Goal: Task Accomplishment & Management: Complete application form

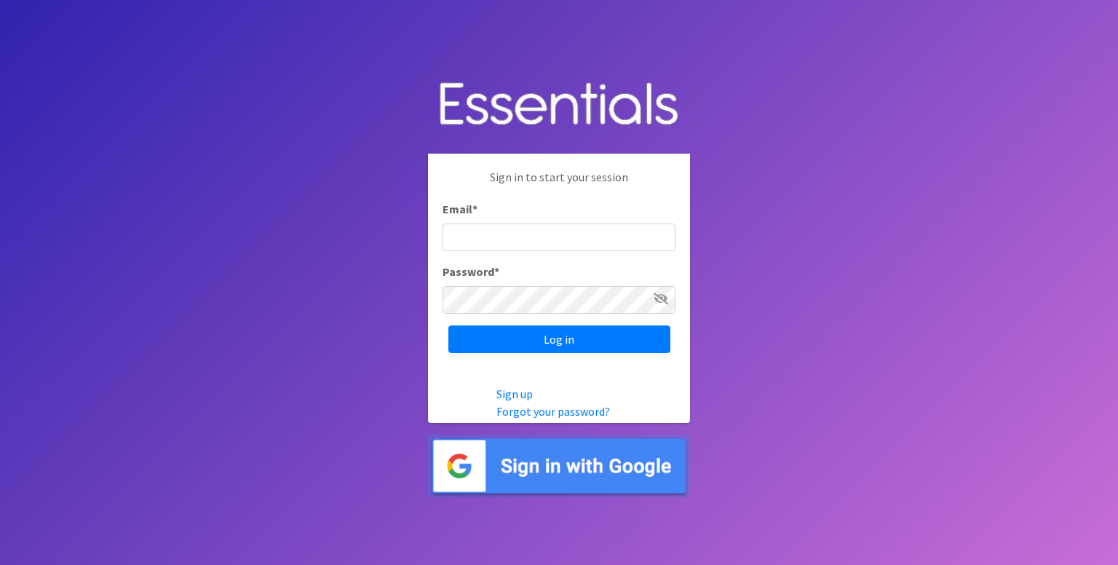
type input "[PERSON_NAME][EMAIL_ADDRESS][DOMAIN_NAME]"
click at [448, 325] on input "Log in" at bounding box center [559, 339] width 222 height 28
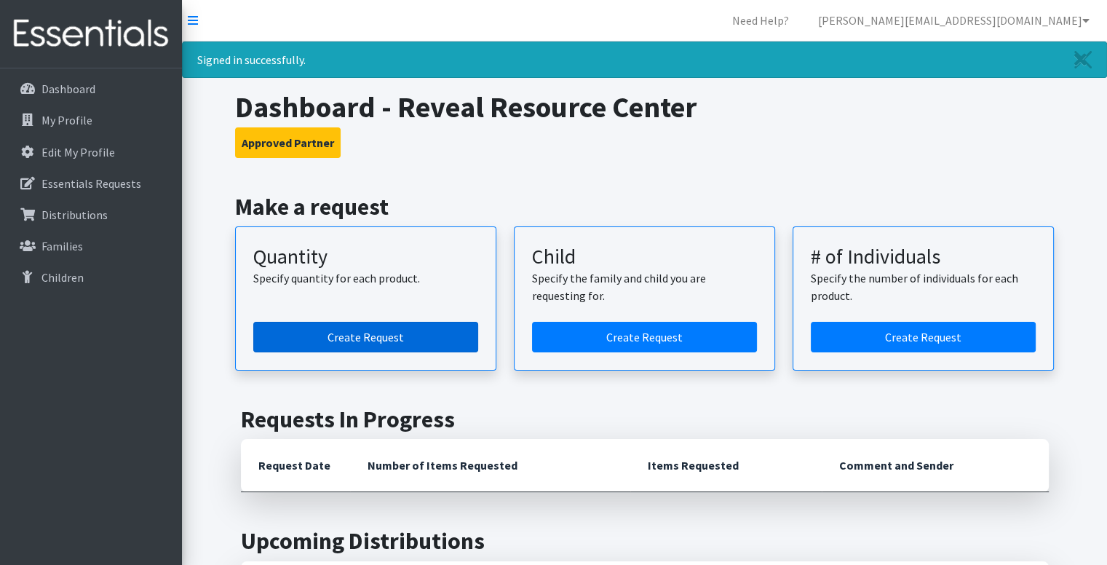
click at [381, 339] on link "Create Request" at bounding box center [365, 337] width 225 height 31
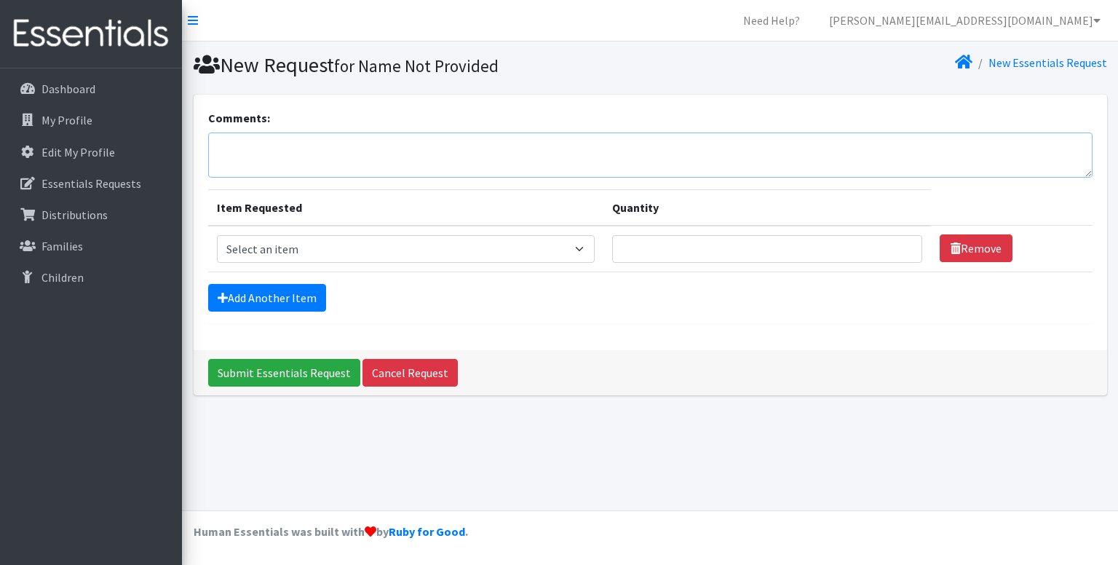
click at [388, 141] on textarea "Comments:" at bounding box center [650, 154] width 885 height 45
paste textarea "We would appreciate a [DATE] morning (9am or 1st available) pickup to be able t…"
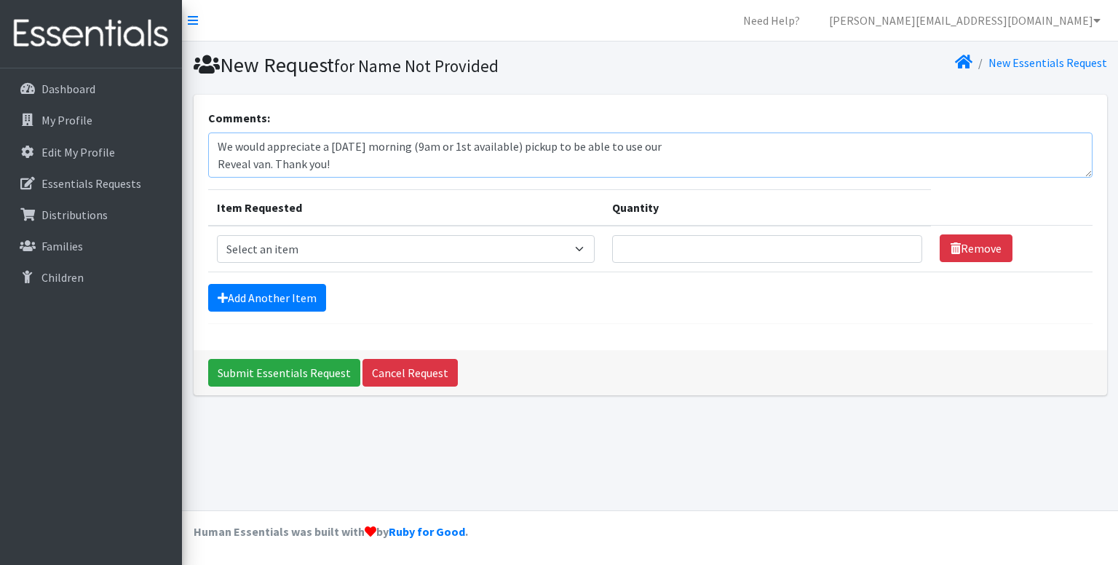
type textarea "We would appreciate a [DATE] morning (9am or 1st available) pickup to be able t…"
click at [372, 248] on select "Select an item Baby Formula Kids (Newborn) Kids (Preemie) Kids (Size 1) Kids (S…" at bounding box center [406, 249] width 379 height 28
select select "451"
click at [217, 235] on select "Select an item Baby Formula Kids (Newborn) Kids (Preemie) Kids (Size 1) Kids (S…" at bounding box center [406, 249] width 379 height 28
click at [648, 248] on input "Quantity" at bounding box center [766, 249] width 309 height 28
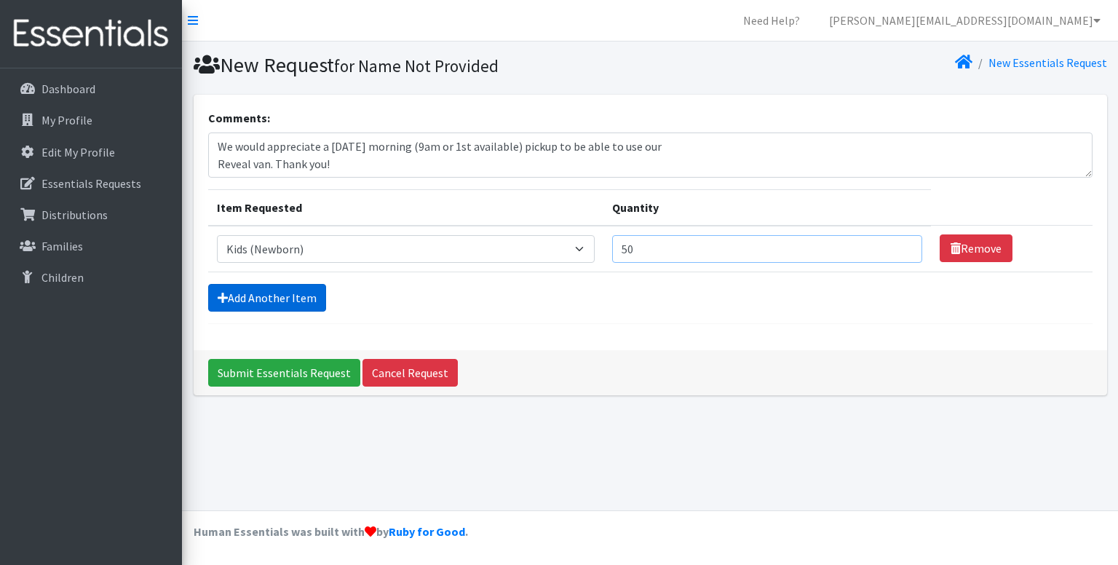
type input "50"
click at [279, 290] on link "Add Another Item" at bounding box center [267, 298] width 118 height 28
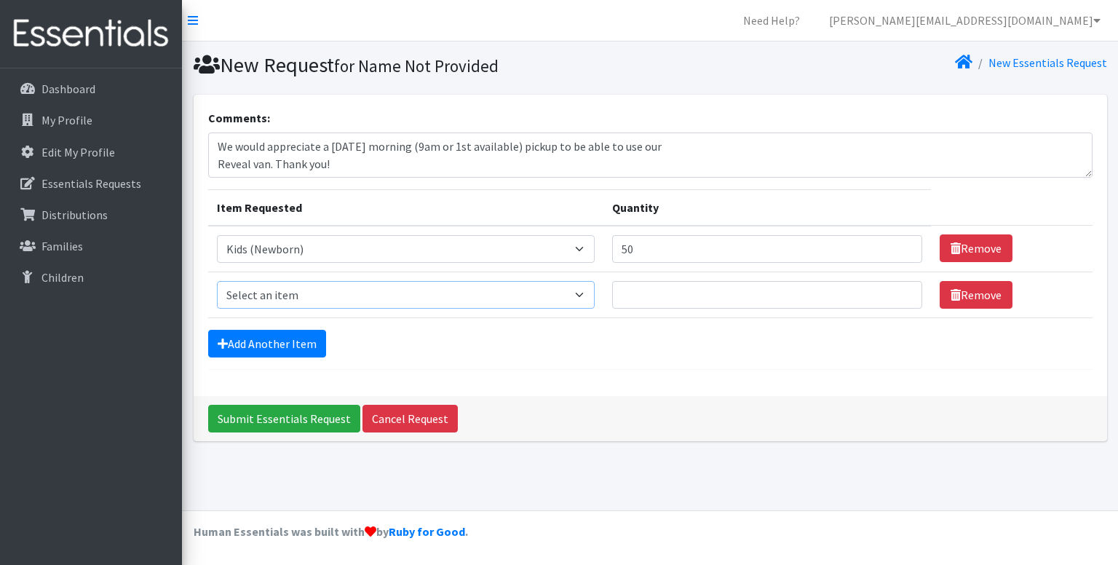
click at [355, 295] on select "Select an item Baby Formula Kids (Newborn) Kids (Preemie) Kids (Size 1) Kids (S…" at bounding box center [406, 295] width 379 height 28
select select "453"
click at [217, 281] on select "Select an item Baby Formula Kids (Newborn) Kids (Preemie) Kids (Size 1) Kids (S…" at bounding box center [406, 295] width 379 height 28
click at [638, 288] on input "Quantity" at bounding box center [766, 295] width 309 height 28
type input "50"
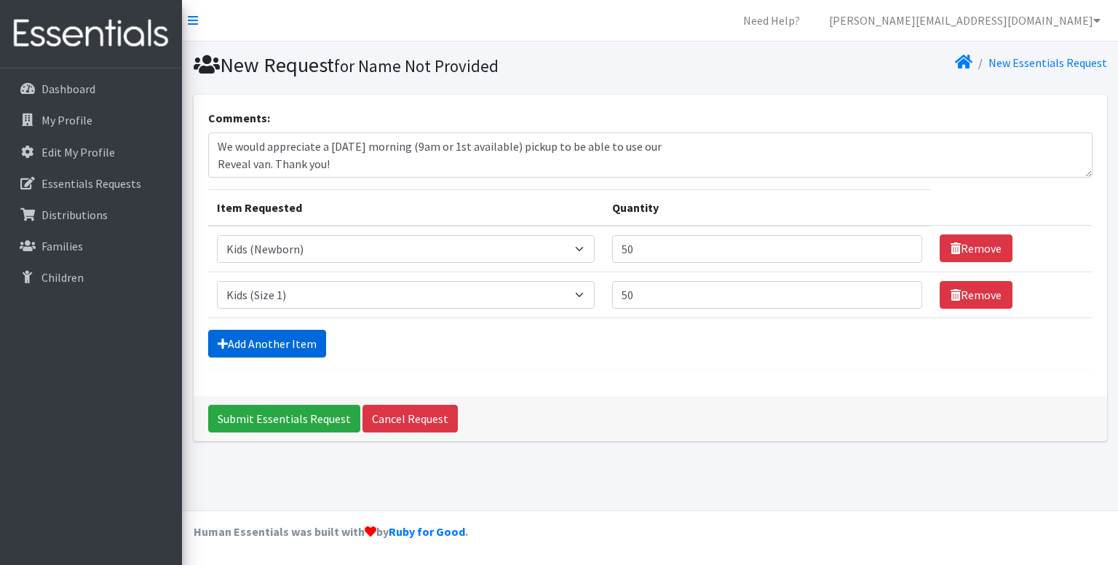
click at [280, 344] on link "Add Another Item" at bounding box center [267, 344] width 118 height 28
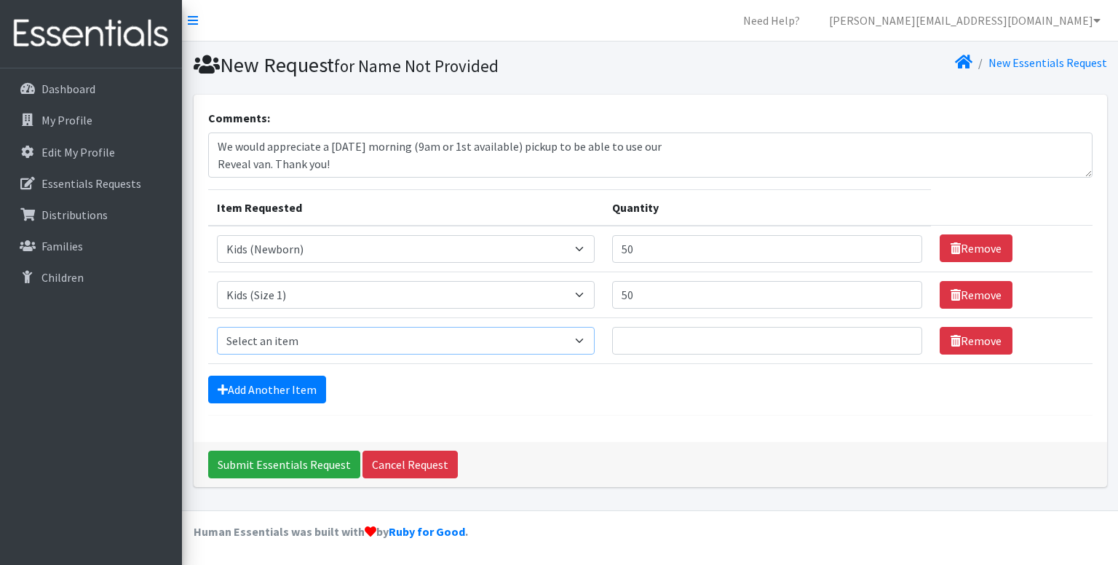
click at [297, 341] on select "Select an item Baby Formula Kids (Newborn) Kids (Preemie) Kids (Size 1) Kids (S…" at bounding box center [406, 341] width 379 height 28
select select "440"
click at [217, 327] on select "Select an item Baby Formula Kids (Newborn) Kids (Preemie) Kids (Size 1) Kids (S…" at bounding box center [406, 341] width 379 height 28
click at [625, 340] on input "Quantity" at bounding box center [766, 341] width 309 height 28
type input "1"
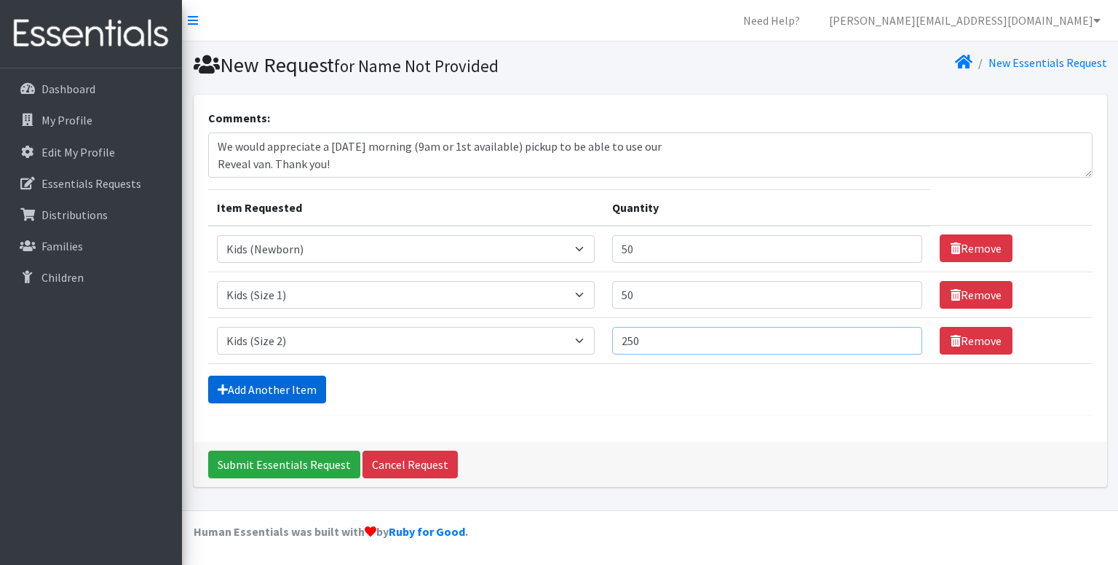
type input "250"
click at [283, 386] on link "Add Another Item" at bounding box center [267, 390] width 118 height 28
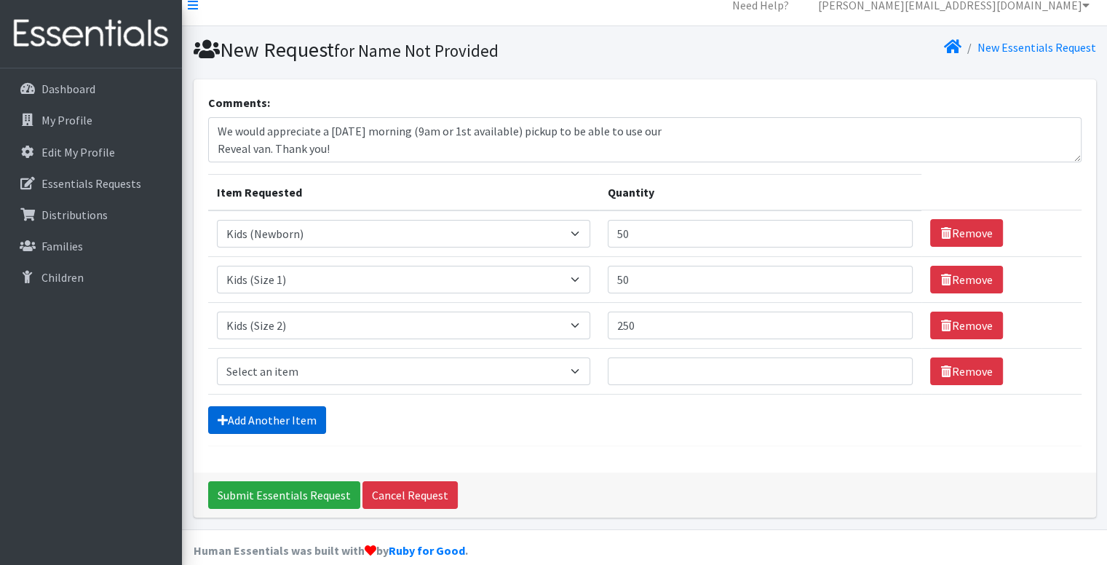
scroll to position [32, 0]
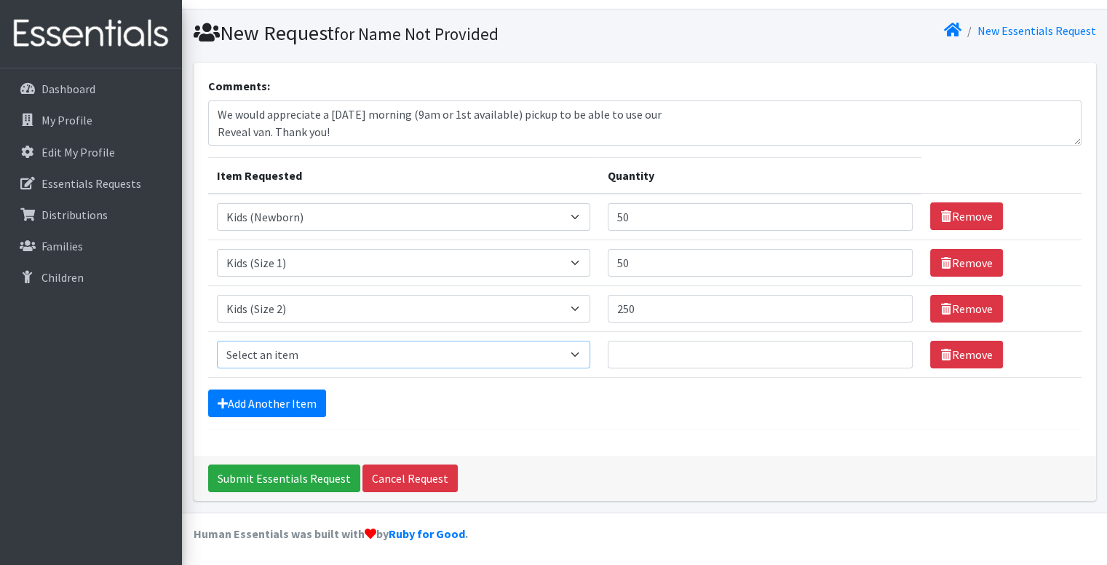
click at [248, 356] on select "Select an item Baby Formula Kids (Newborn) Kids (Preemie) Kids (Size 1) Kids (S…" at bounding box center [403, 355] width 373 height 28
select select "442"
click at [217, 341] on select "Select an item Baby Formula Kids (Newborn) Kids (Preemie) Kids (Size 1) Kids (S…" at bounding box center [403, 355] width 373 height 28
click at [638, 348] on input "Quantity" at bounding box center [761, 355] width 306 height 28
type input "4"
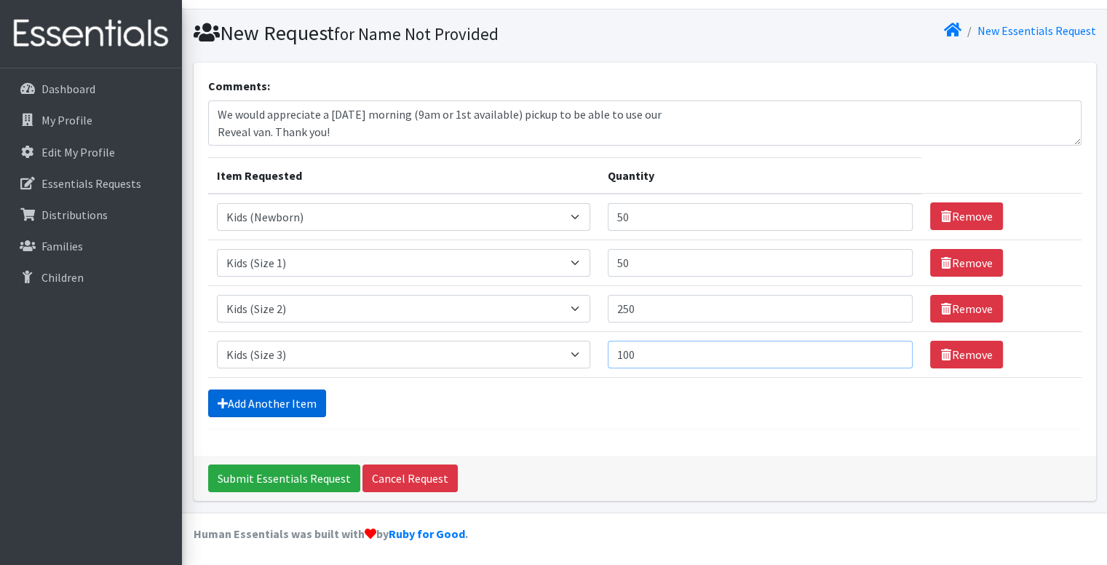
type input "100"
click at [290, 403] on link "Add Another Item" at bounding box center [267, 403] width 118 height 28
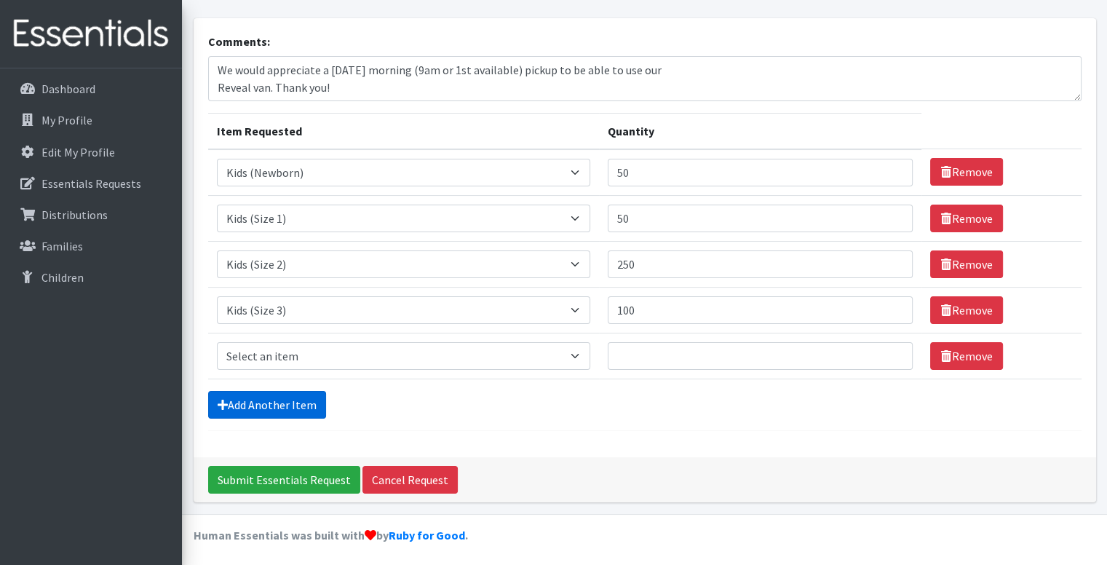
scroll to position [77, 0]
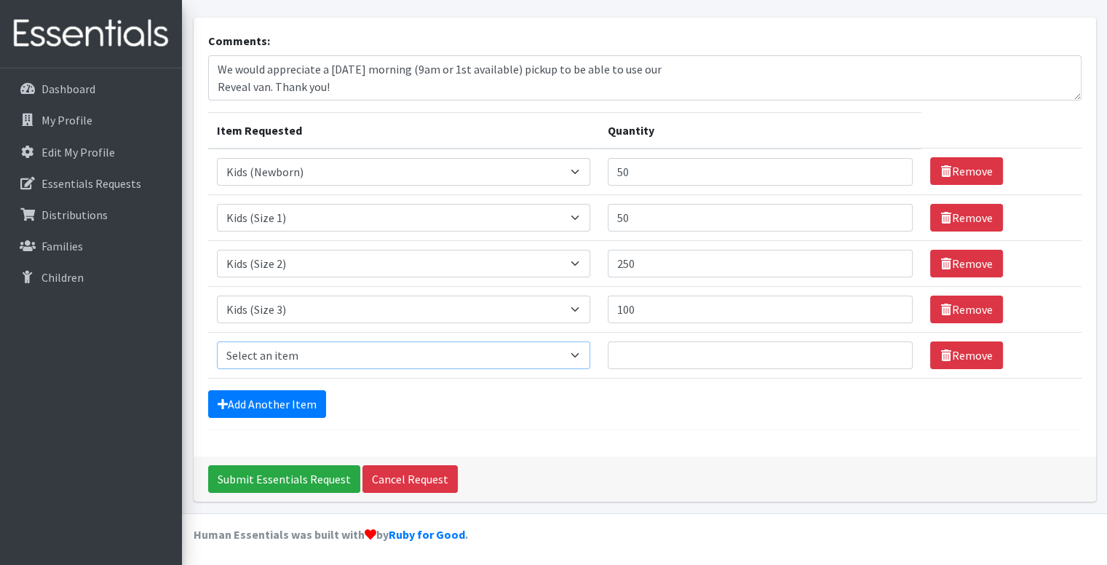
click at [295, 356] on select "Select an item Baby Formula Kids (Newborn) Kids (Preemie) Kids (Size 1) Kids (S…" at bounding box center [403, 355] width 373 height 28
select select "459"
click at [217, 341] on select "Select an item Baby Formula Kids (Newborn) Kids (Preemie) Kids (Size 1) Kids (S…" at bounding box center [403, 355] width 373 height 28
click at [652, 350] on input "Quantity" at bounding box center [761, 355] width 306 height 28
type input "500"
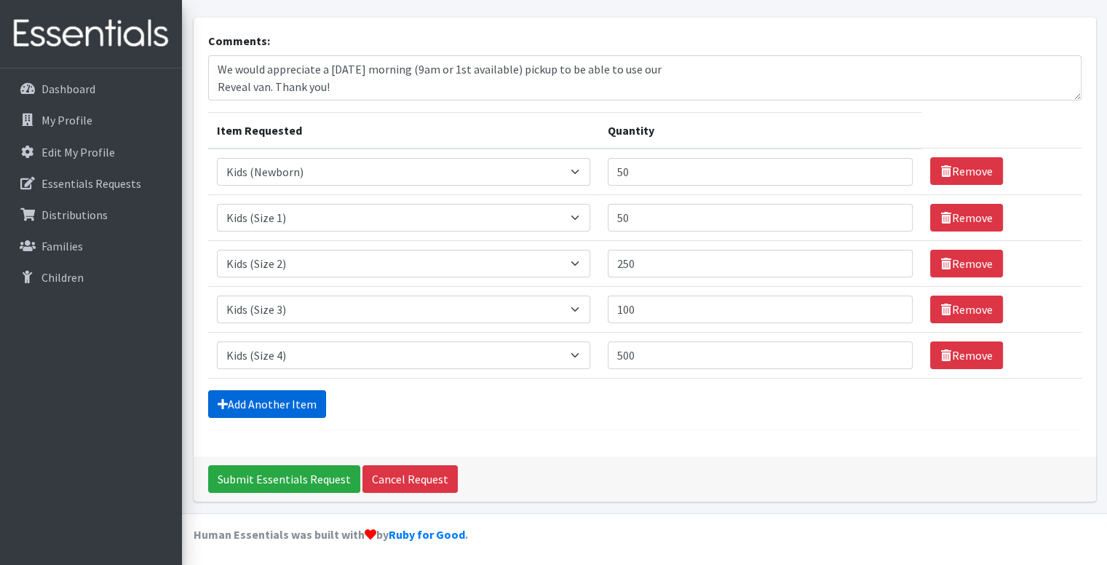
click at [245, 403] on link "Add Another Item" at bounding box center [267, 404] width 118 height 28
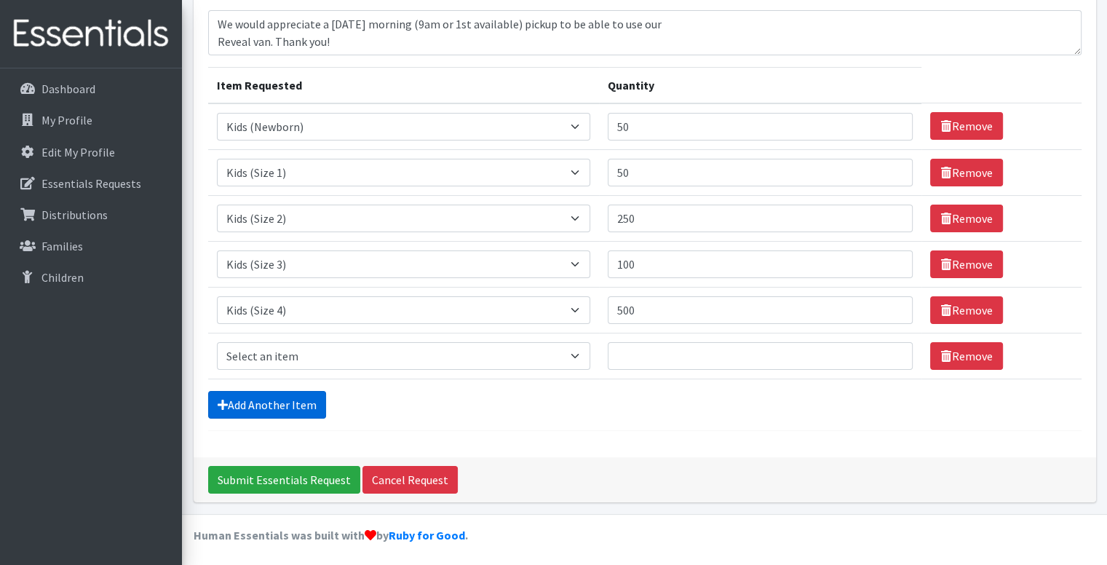
scroll to position [123, 0]
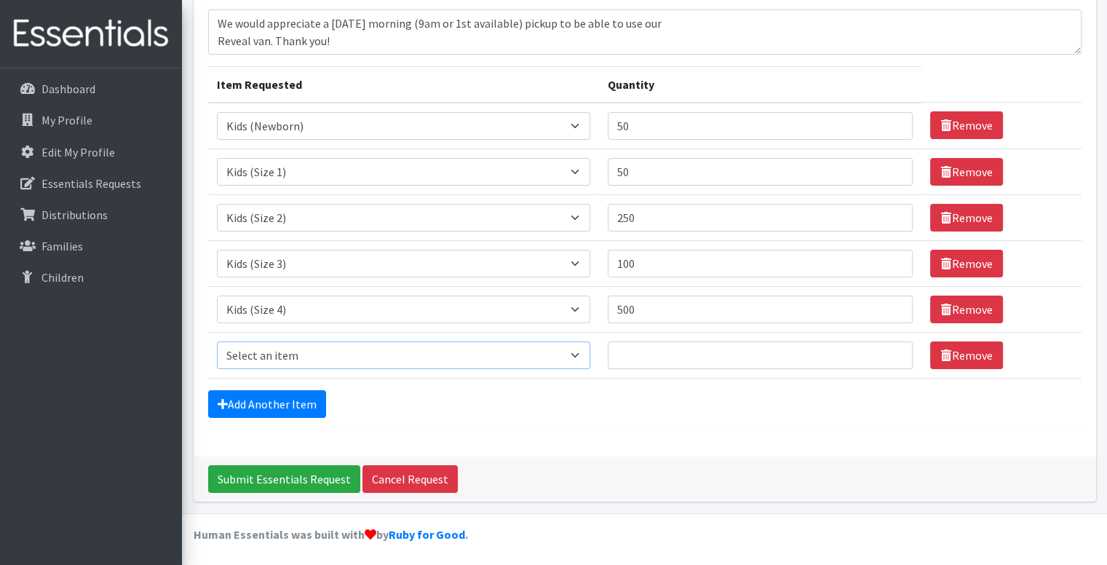
click at [272, 356] on select "Select an item Baby Formula Kids (Newborn) Kids (Preemie) Kids (Size 1) Kids (S…" at bounding box center [403, 355] width 373 height 28
select select "460"
click at [217, 341] on select "Select an item Baby Formula Kids (Newborn) Kids (Preemie) Kids (Size 1) Kids (S…" at bounding box center [403, 355] width 373 height 28
click at [695, 353] on input "Quantity" at bounding box center [761, 355] width 306 height 28
type input "1375"
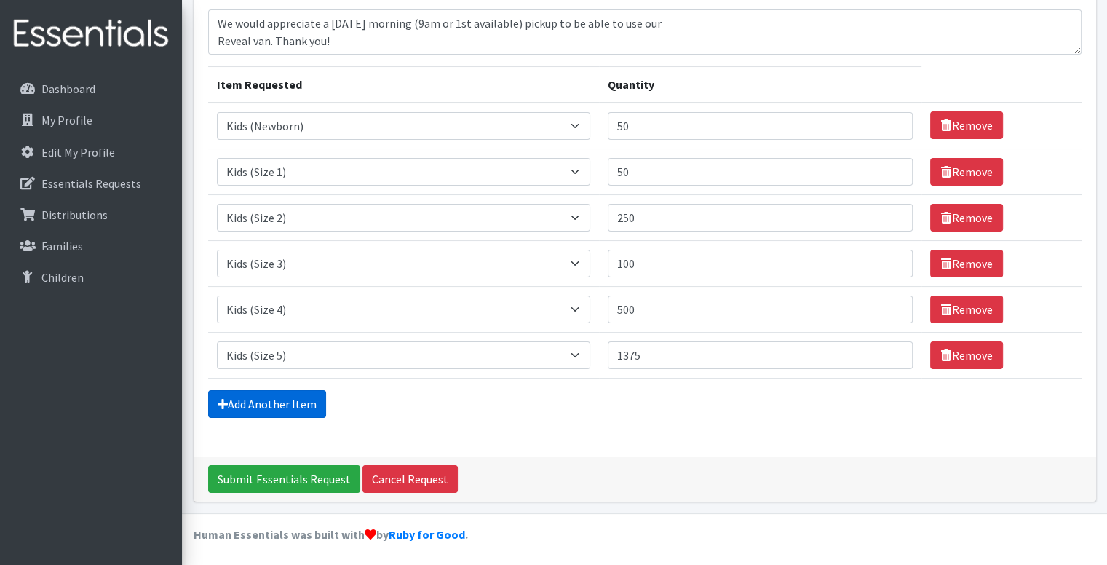
click at [262, 407] on link "Add Another Item" at bounding box center [267, 404] width 118 height 28
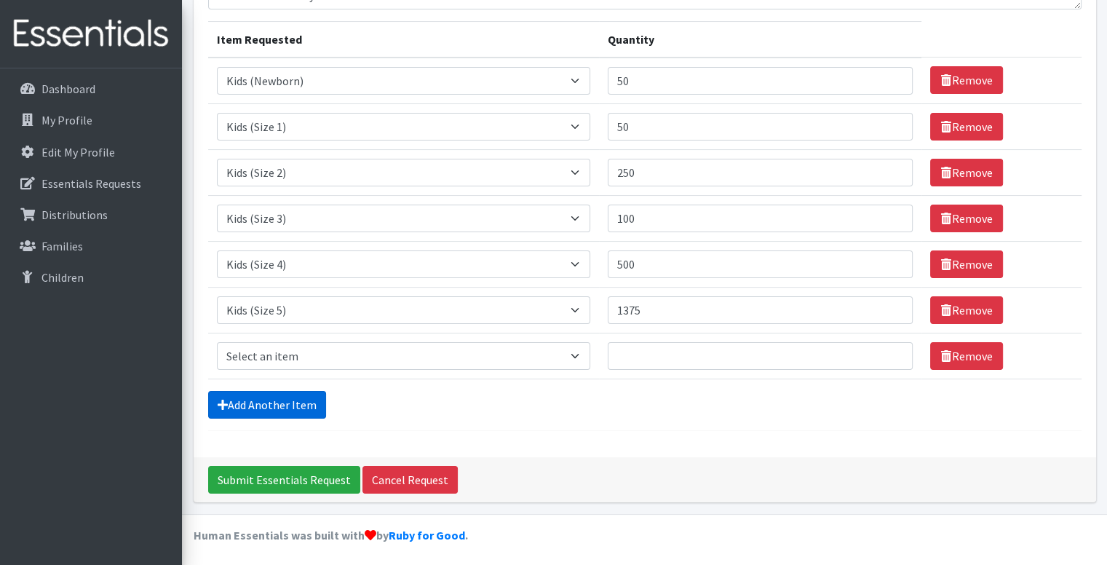
scroll to position [169, 0]
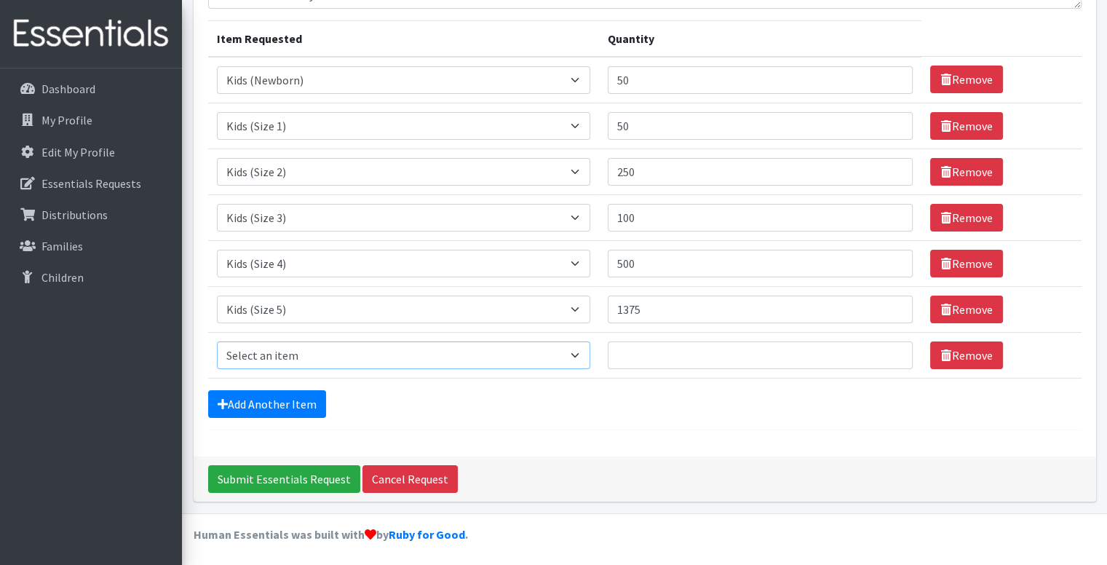
click at [316, 355] on select "Select an item Baby Formula Kids (Newborn) Kids (Preemie) Kids (Size 1) Kids (S…" at bounding box center [403, 355] width 373 height 28
select select "462"
click at [217, 341] on select "Select an item Baby Formula Kids (Newborn) Kids (Preemie) Kids (Size 1) Kids (S…" at bounding box center [403, 355] width 373 height 28
click at [633, 355] on input "Quantity" at bounding box center [761, 355] width 306 height 28
type input "1375"
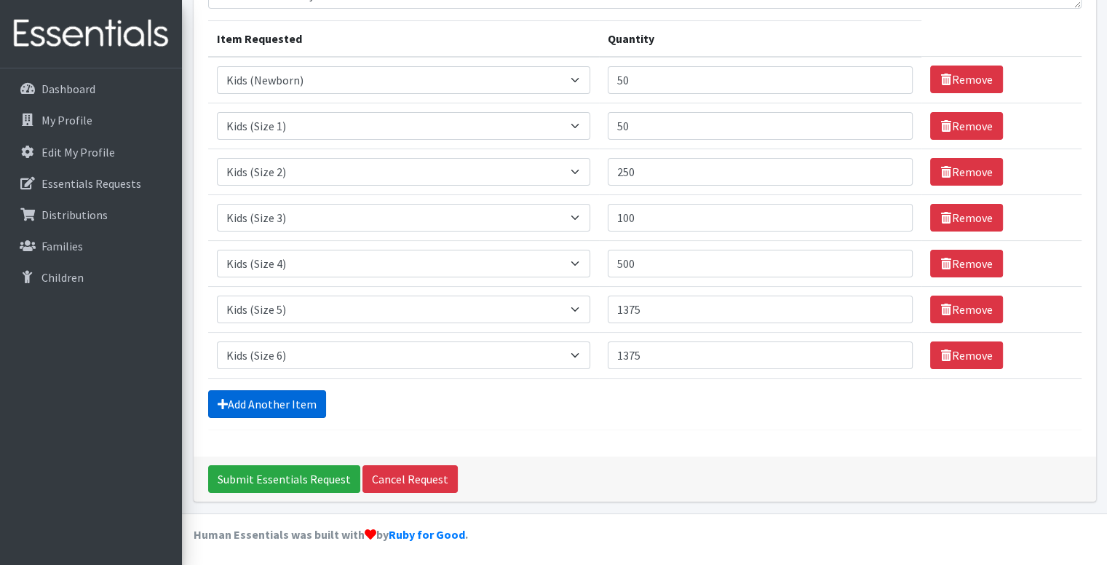
click at [282, 404] on link "Add Another Item" at bounding box center [267, 404] width 118 height 28
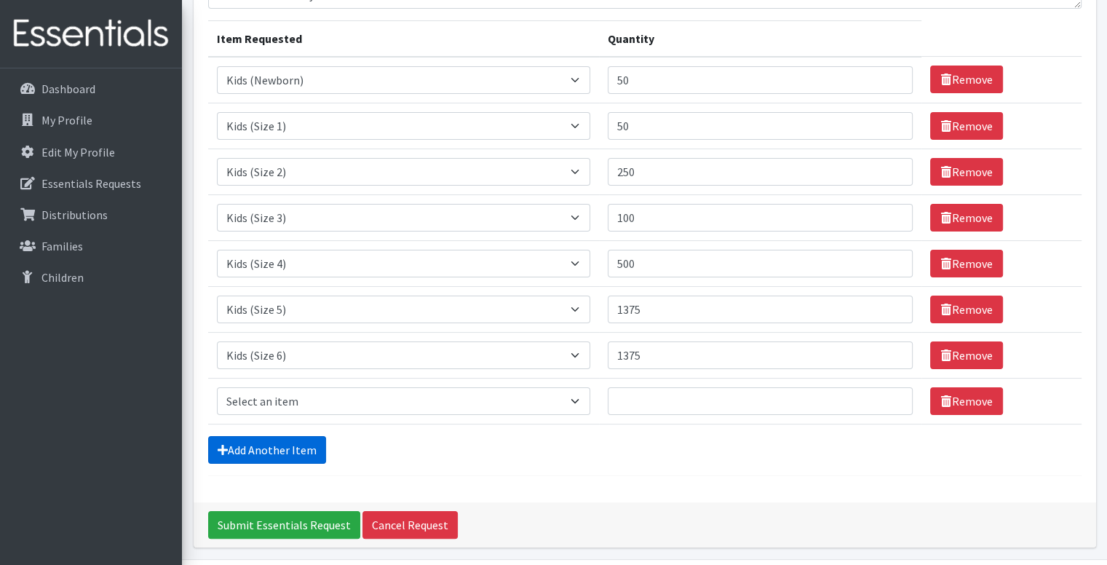
scroll to position [215, 0]
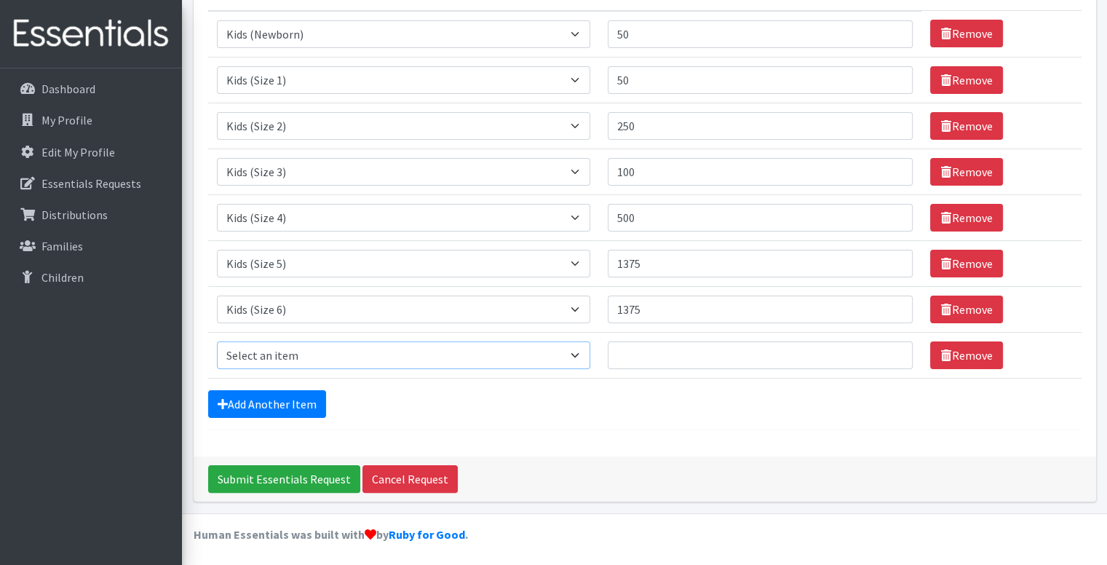
click at [336, 349] on select "Select an item Baby Formula Kids (Newborn) Kids (Preemie) Kids (Size 1) Kids (S…" at bounding box center [403, 355] width 373 height 28
select select "445"
click at [217, 341] on select "Select an item Baby Formula Kids (Newborn) Kids (Preemie) Kids (Size 1) Kids (S…" at bounding box center [403, 355] width 373 height 28
click at [635, 360] on input "Quantity" at bounding box center [761, 355] width 306 height 28
type input "150"
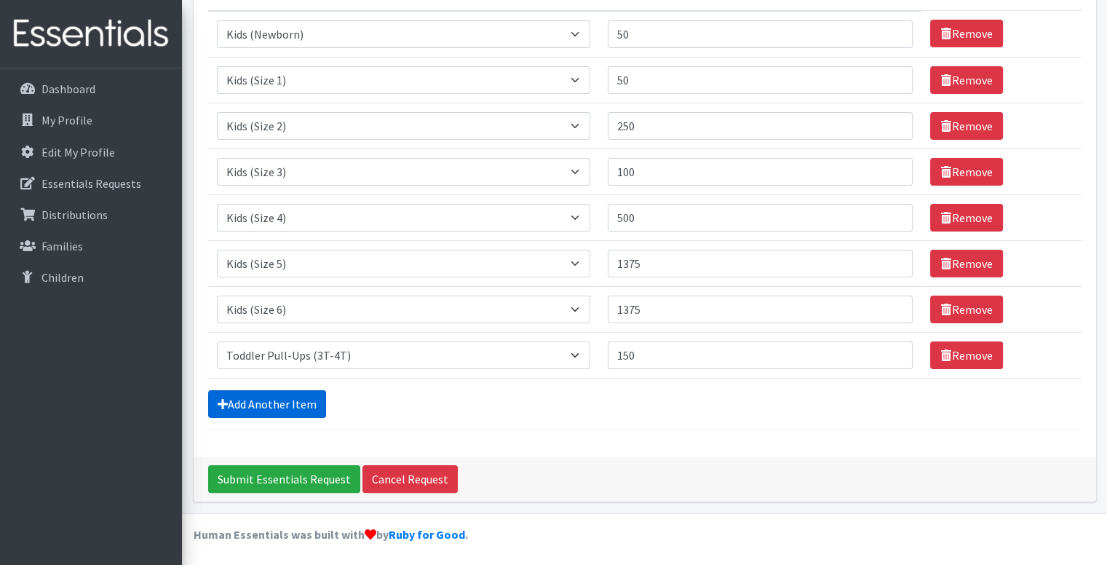
click at [273, 408] on link "Add Another Item" at bounding box center [267, 404] width 118 height 28
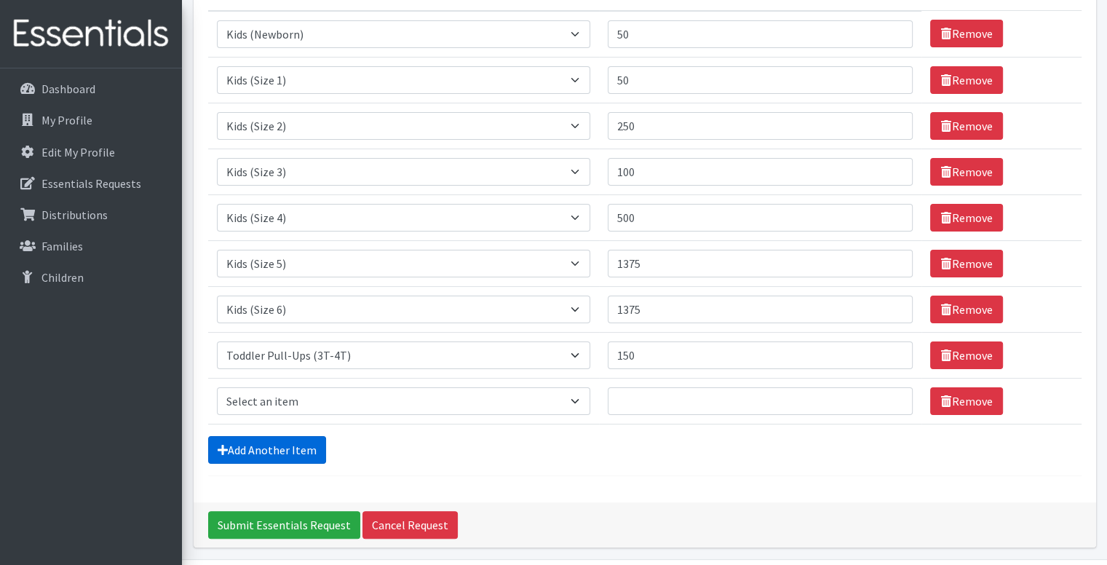
scroll to position [260, 0]
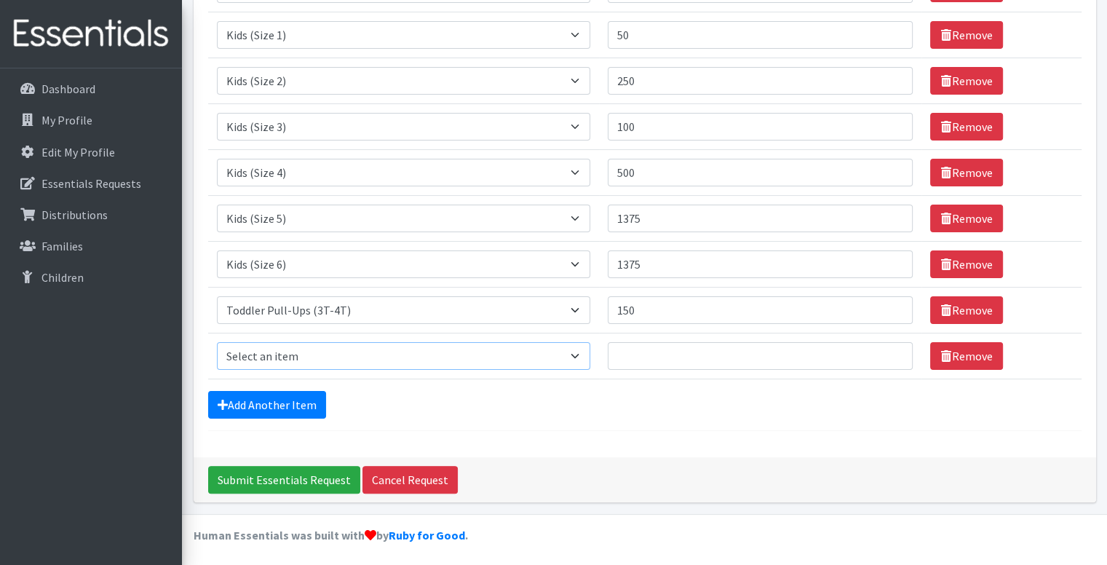
click at [319, 352] on select "Select an item Baby Formula Kids (Newborn) Kids (Preemie) Kids (Size 1) Kids (S…" at bounding box center [403, 356] width 373 height 28
select select "446"
click at [217, 342] on select "Select an item Baby Formula Kids (Newborn) Kids (Preemie) Kids (Size 1) Kids (S…" at bounding box center [403, 356] width 373 height 28
click at [638, 355] on input "Quantity" at bounding box center [761, 356] width 306 height 28
type input "150"
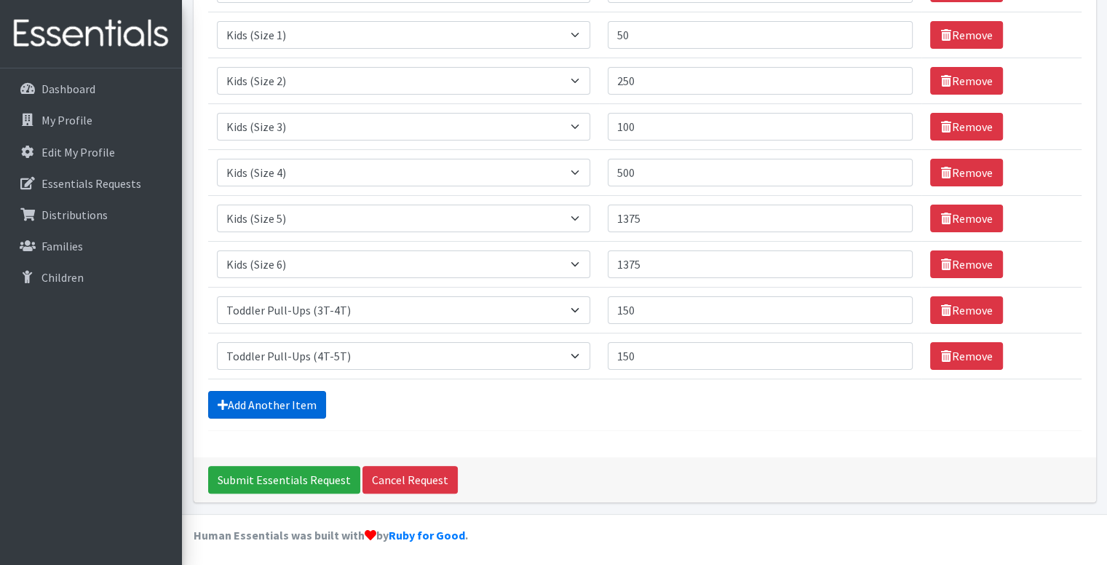
click at [299, 395] on link "Add Another Item" at bounding box center [267, 405] width 118 height 28
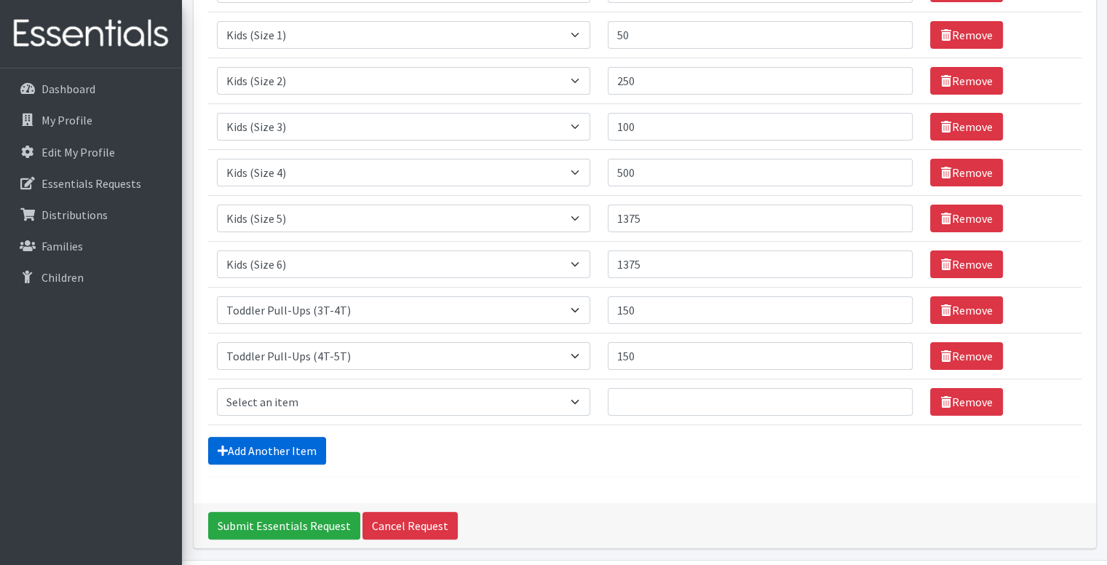
scroll to position [306, 0]
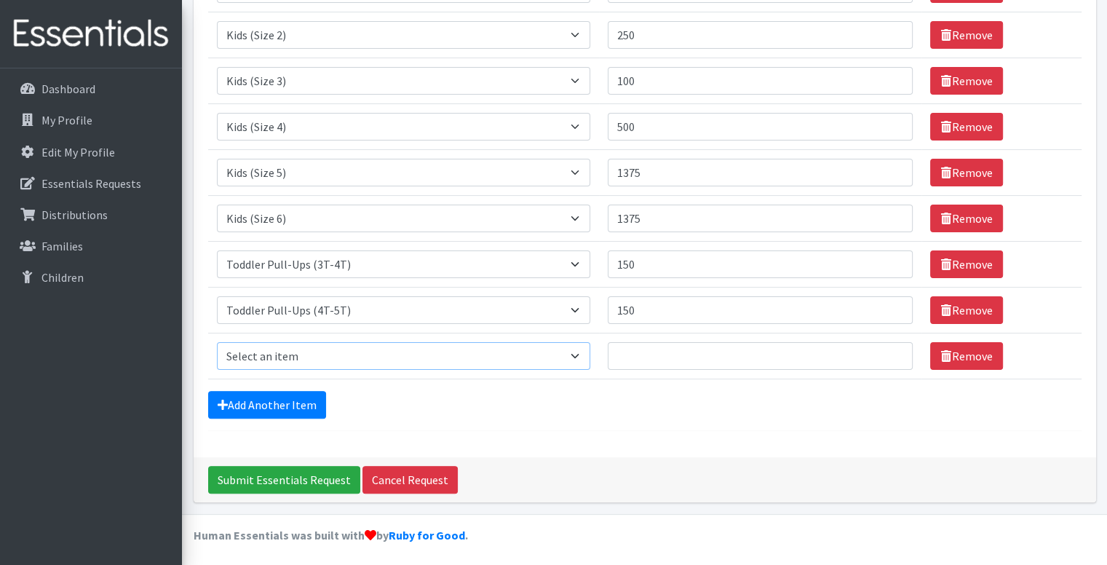
click at [312, 350] on select "Select an item Baby Formula Kids (Newborn) Kids (Preemie) Kids (Size 1) Kids (S…" at bounding box center [403, 356] width 373 height 28
select select "1534"
click at [217, 342] on select "Select an item Baby Formula Kids (Newborn) Kids (Preemie) Kids (Size 1) Kids (S…" at bounding box center [403, 356] width 373 height 28
click at [641, 351] on input "Quantity" at bounding box center [761, 356] width 306 height 28
type input "1250"
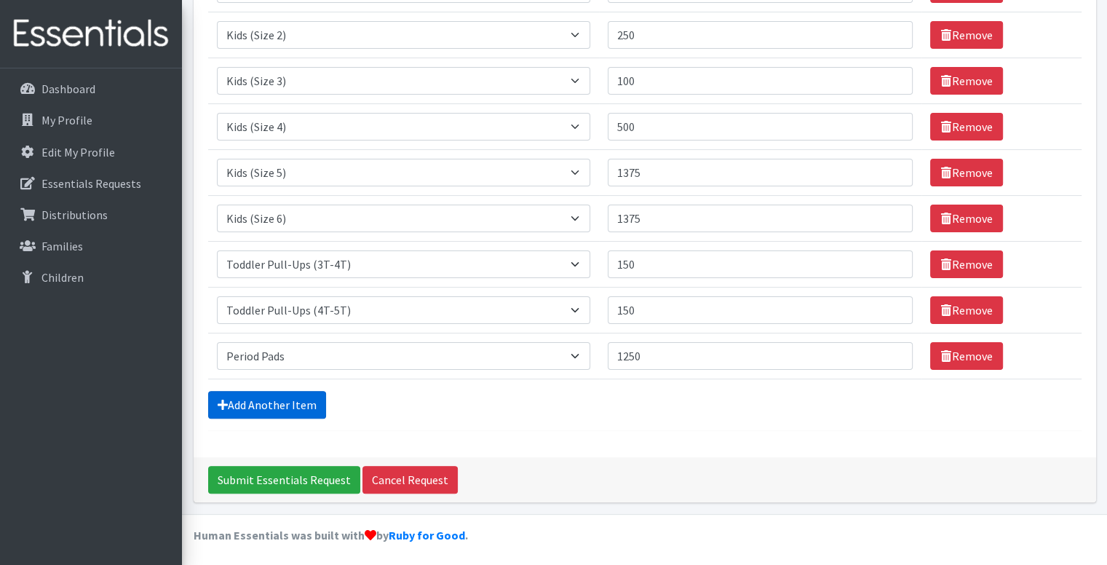
click at [256, 398] on link "Add Another Item" at bounding box center [267, 405] width 118 height 28
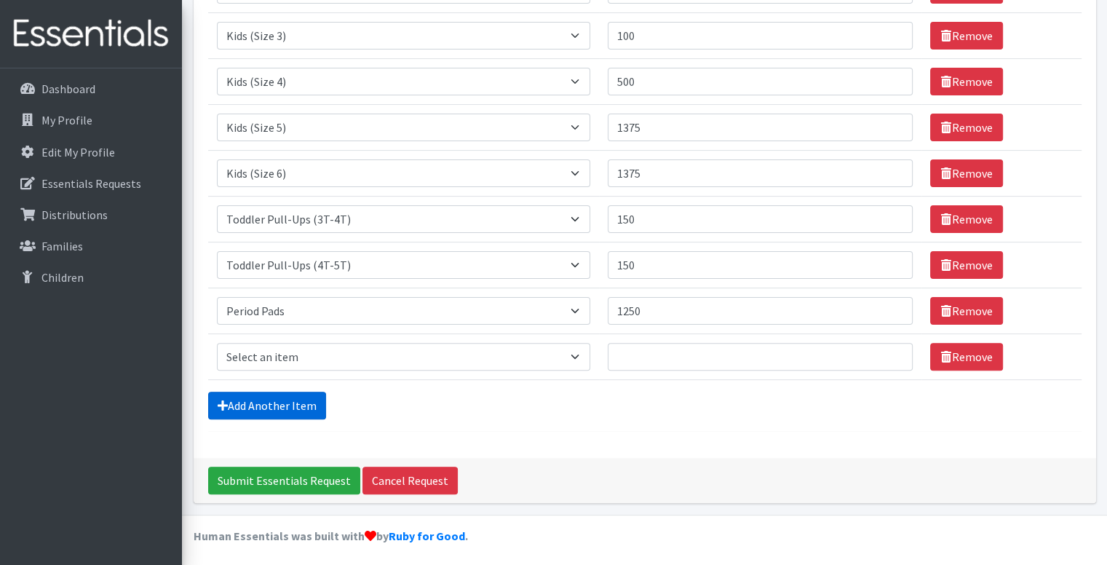
scroll to position [352, 0]
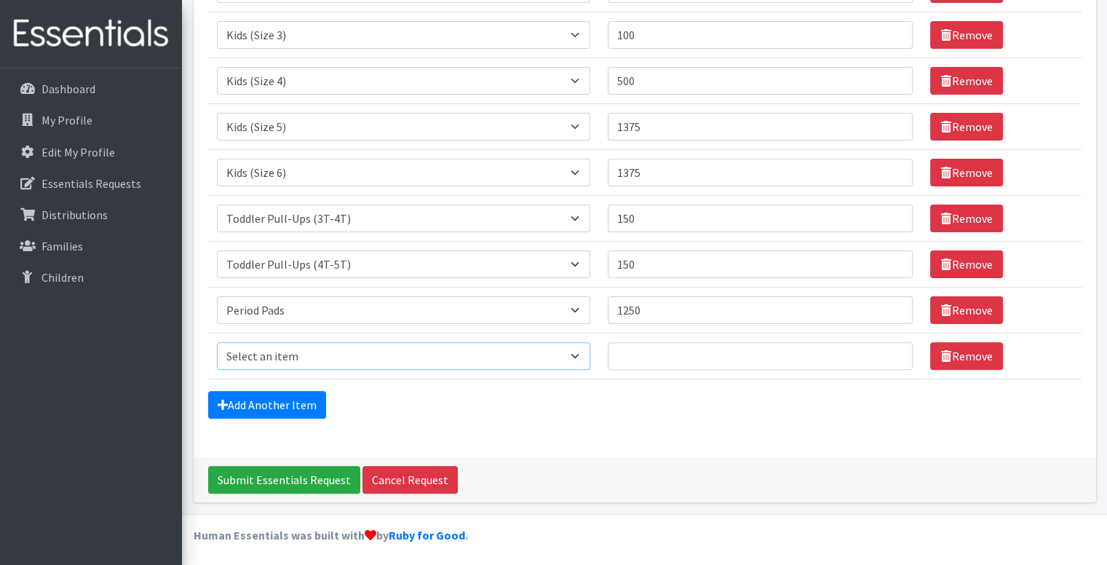
click at [295, 360] on select "Select an item Baby Formula Kids (Newborn) Kids (Preemie) Kids (Size 1) Kids (S…" at bounding box center [403, 356] width 373 height 28
select select "434"
click at [217, 342] on select "Select an item Baby Formula Kids (Newborn) Kids (Preemie) Kids (Size 1) Kids (S…" at bounding box center [403, 356] width 373 height 28
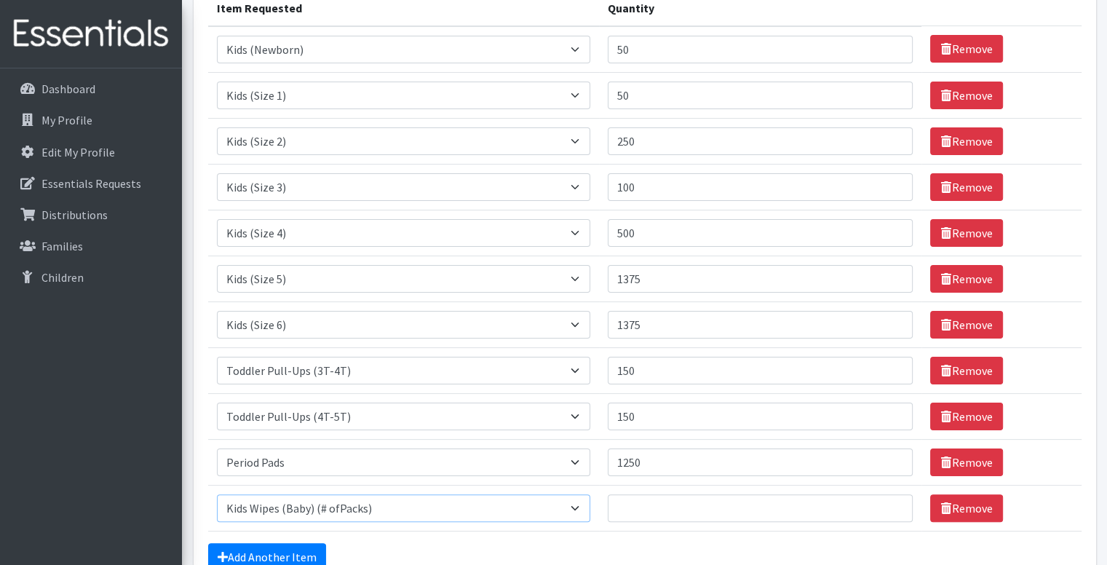
scroll to position [198, 0]
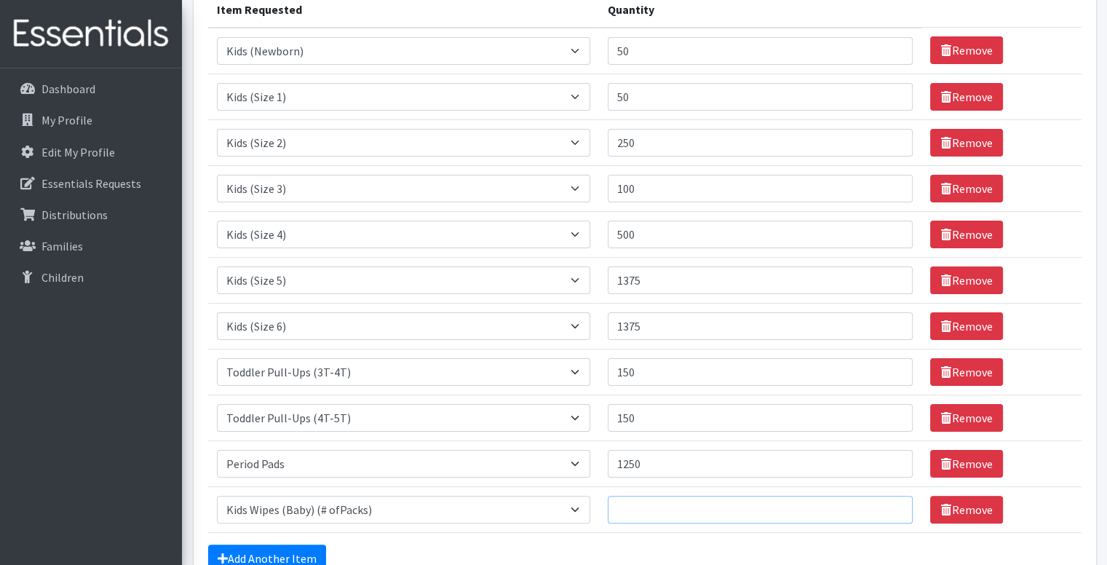
click at [689, 507] on input "Quantity" at bounding box center [761, 510] width 306 height 28
type input "74"
click at [861, 547] on div "Add Another Item" at bounding box center [645, 559] width 874 height 28
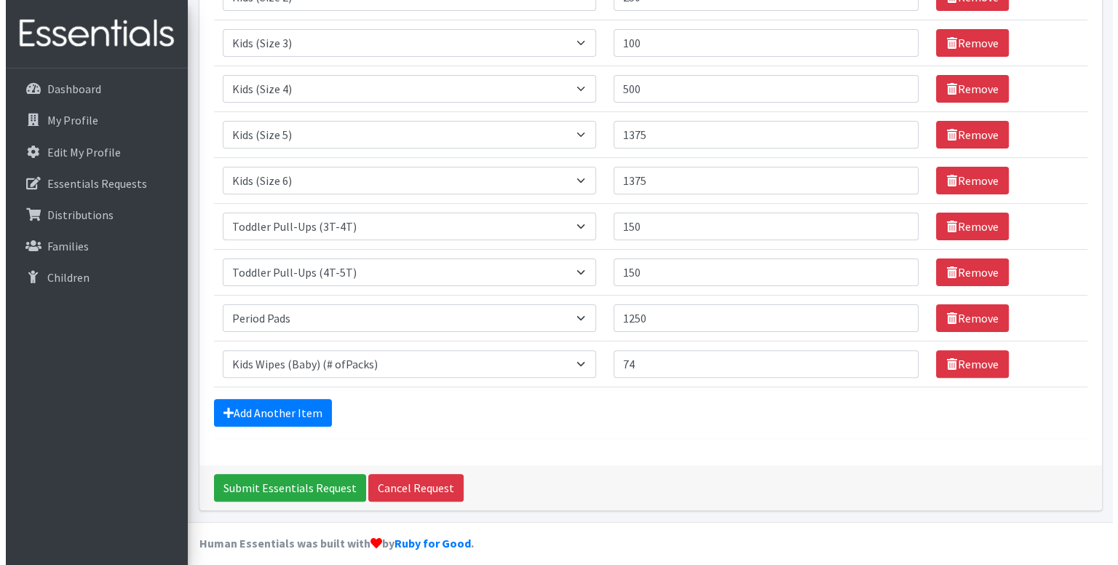
scroll to position [352, 0]
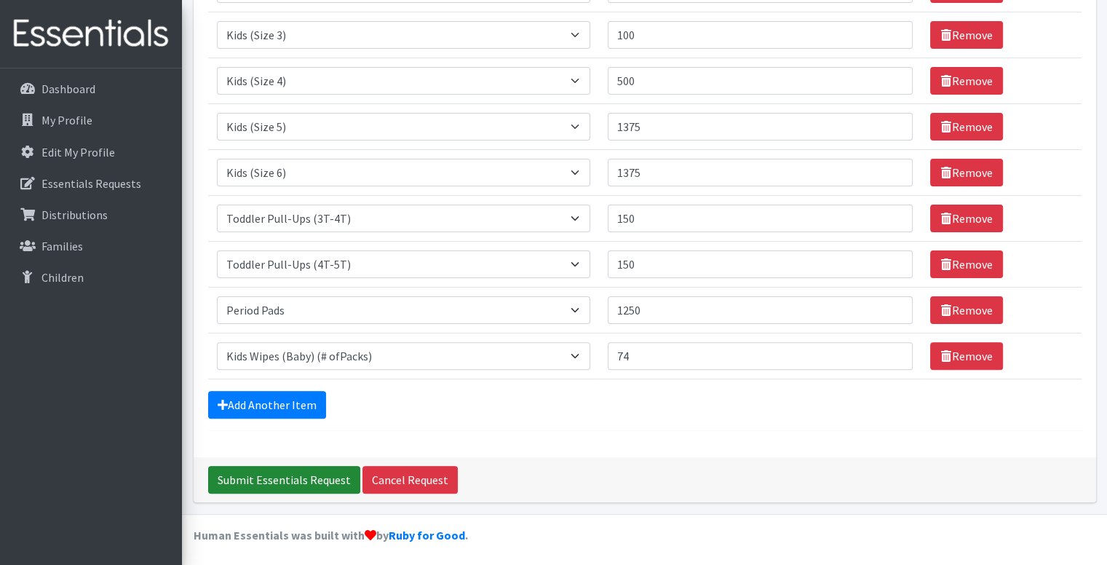
click at [316, 472] on input "Submit Essentials Request" at bounding box center [284, 480] width 152 height 28
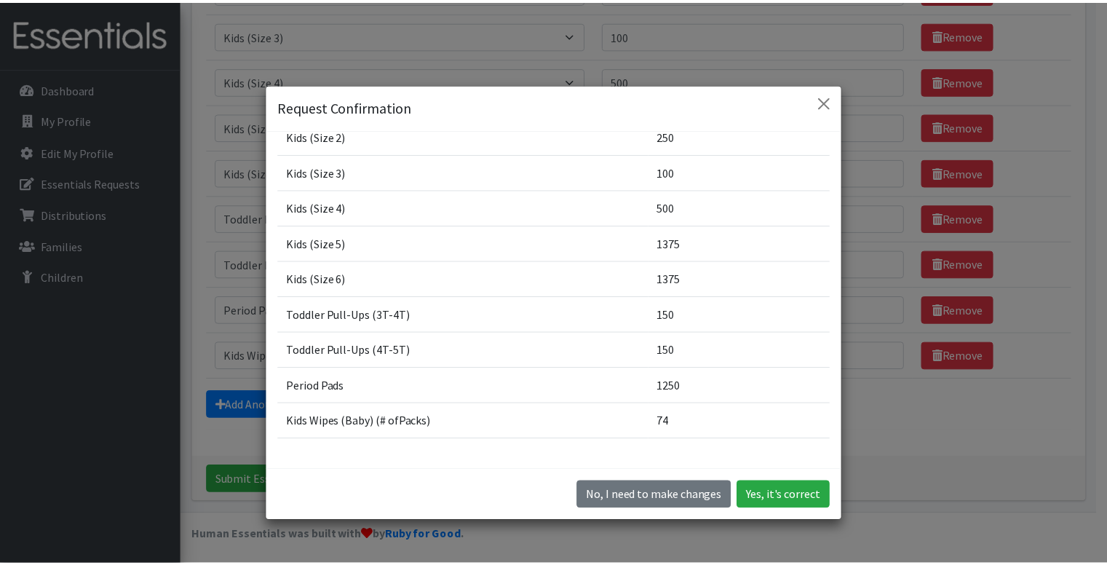
scroll to position [175, 0]
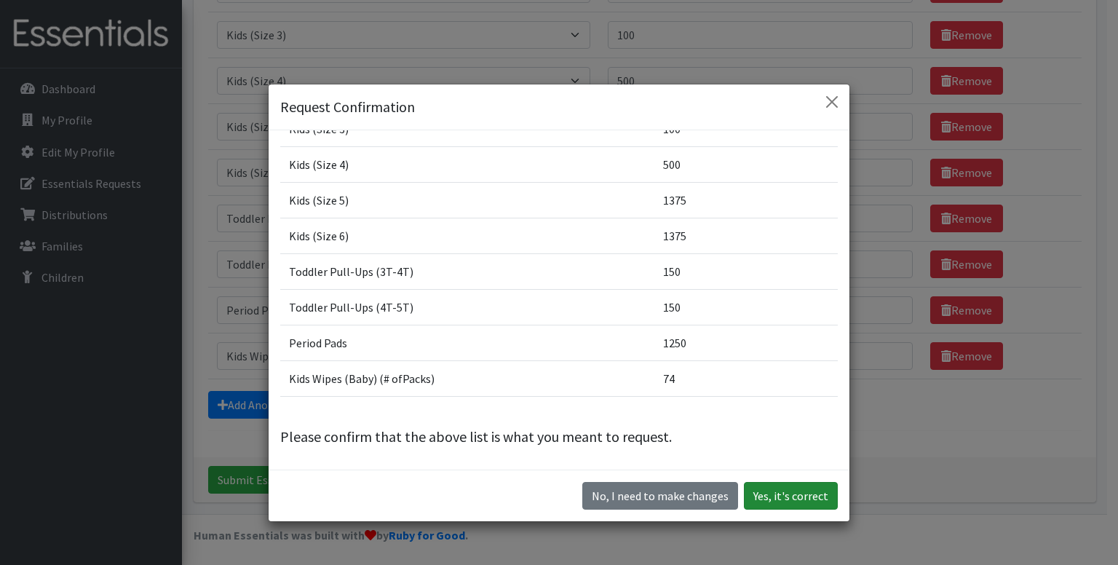
click at [777, 493] on button "Yes, it's correct" at bounding box center [791, 496] width 94 height 28
